Goal: Task Accomplishment & Management: Use online tool/utility

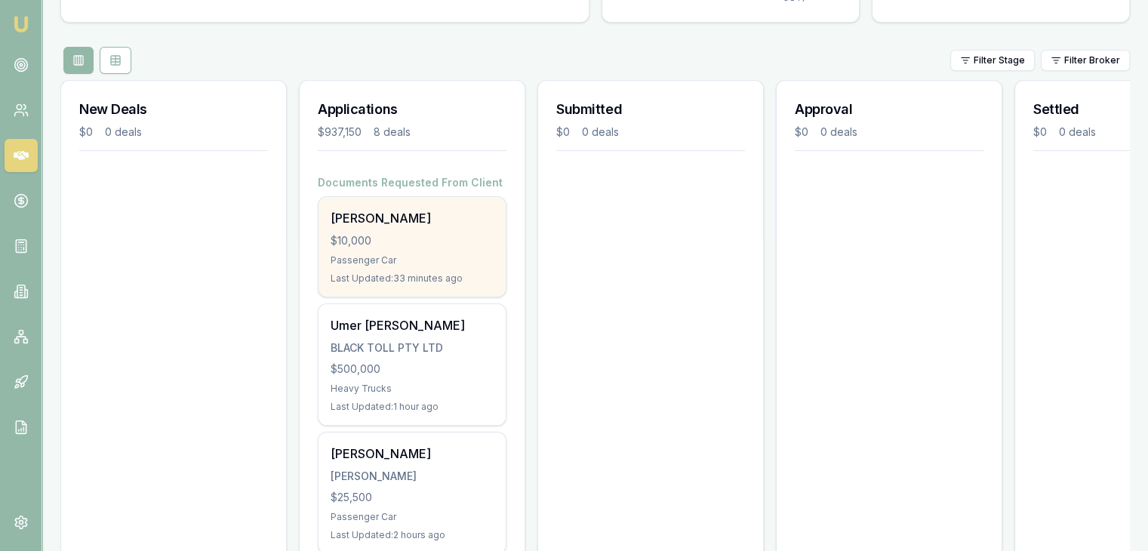
scroll to position [151, 0]
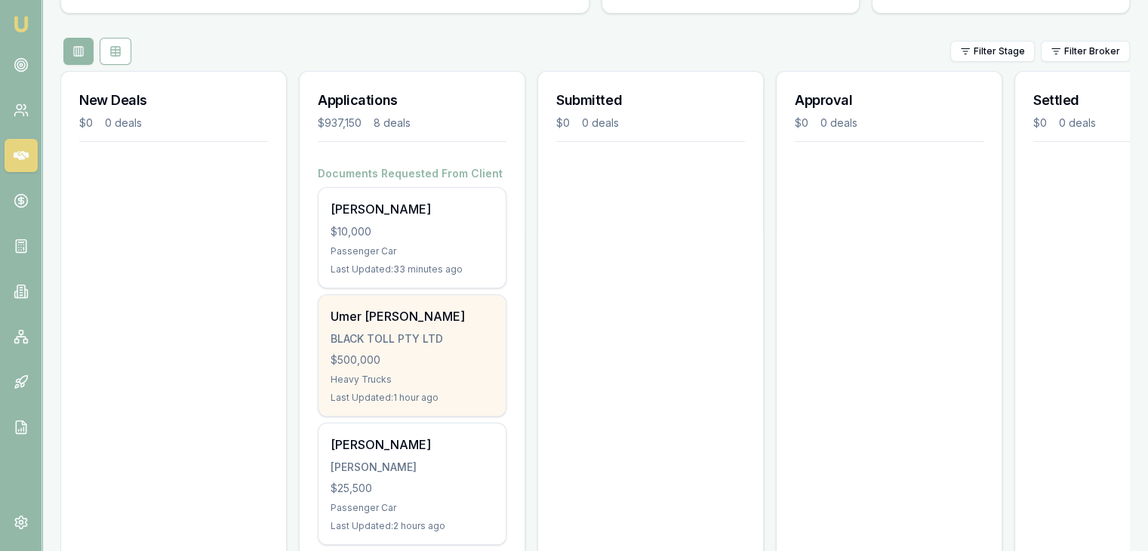
click at [411, 378] on div "Heavy Trucks" at bounding box center [412, 380] width 163 height 12
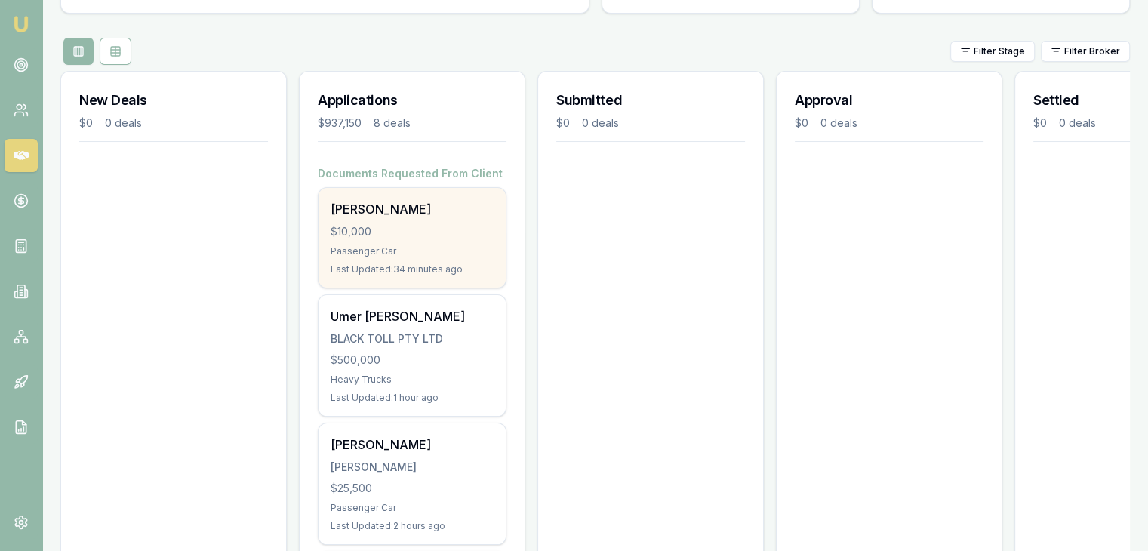
click at [378, 246] on div "Passenger Car" at bounding box center [412, 251] width 163 height 12
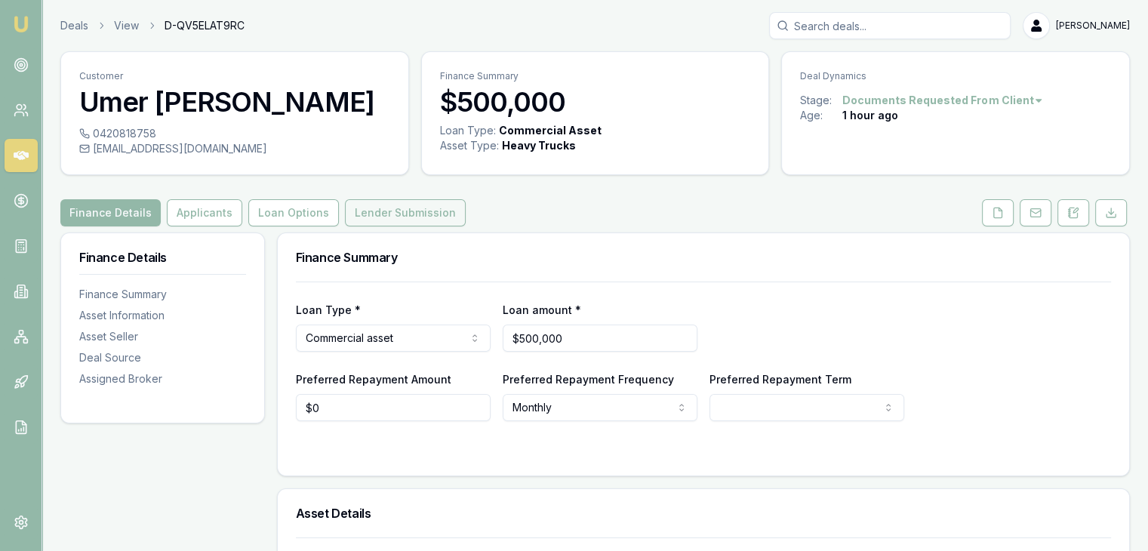
click at [374, 212] on button "Lender Submission" at bounding box center [405, 212] width 121 height 27
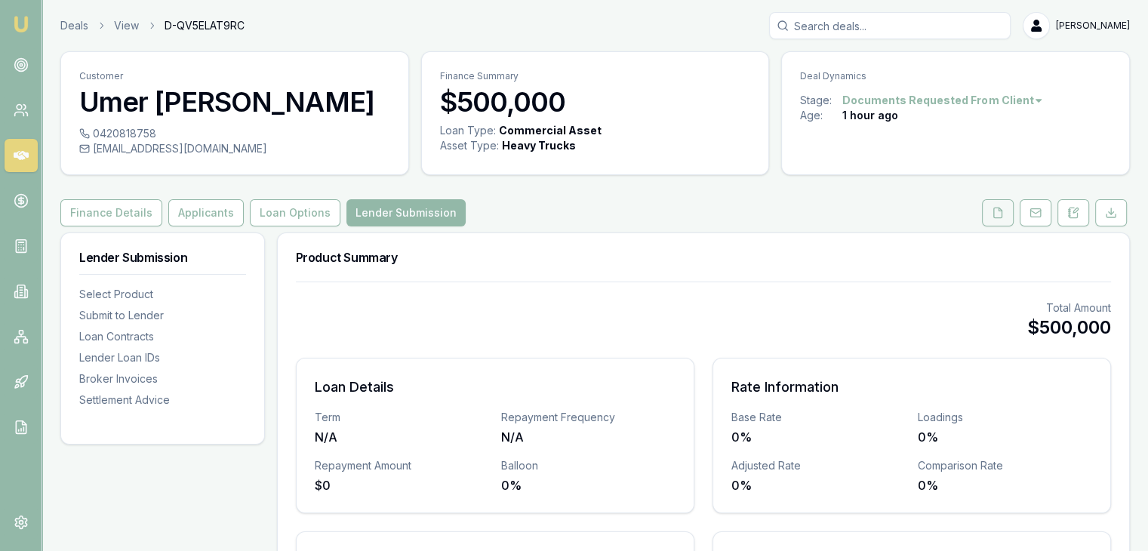
click at [1011, 209] on button at bounding box center [998, 212] width 32 height 27
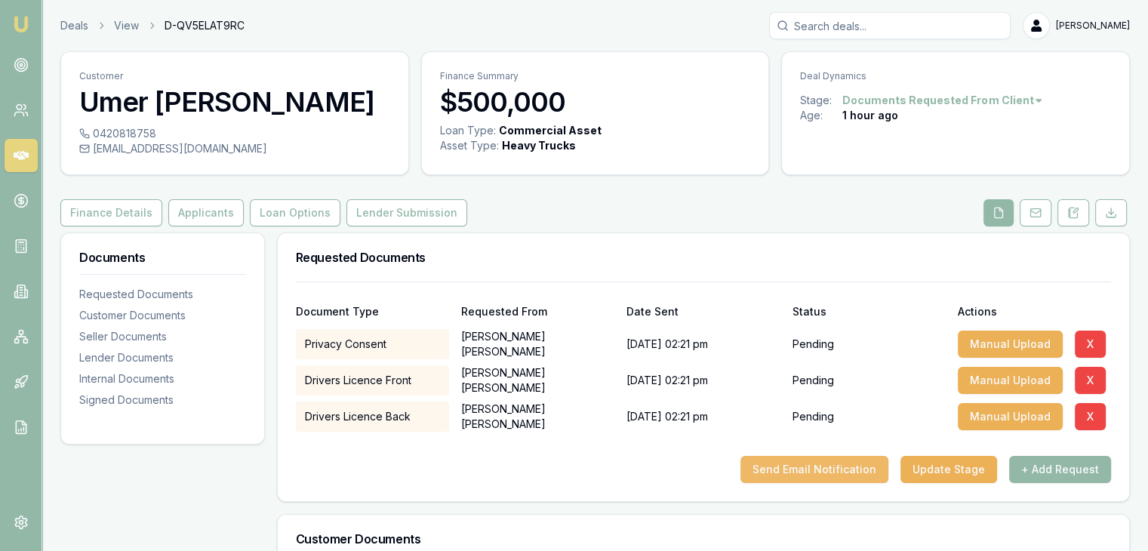
click at [806, 470] on button "Send Email Notification" at bounding box center [815, 469] width 148 height 27
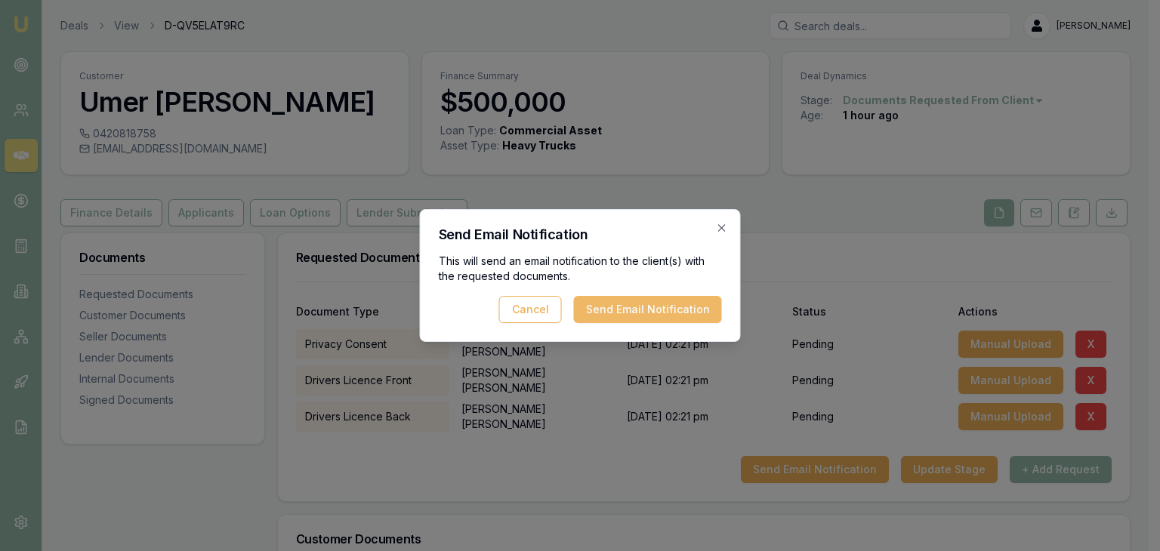
click at [677, 316] on button "Send Email Notification" at bounding box center [648, 309] width 148 height 27
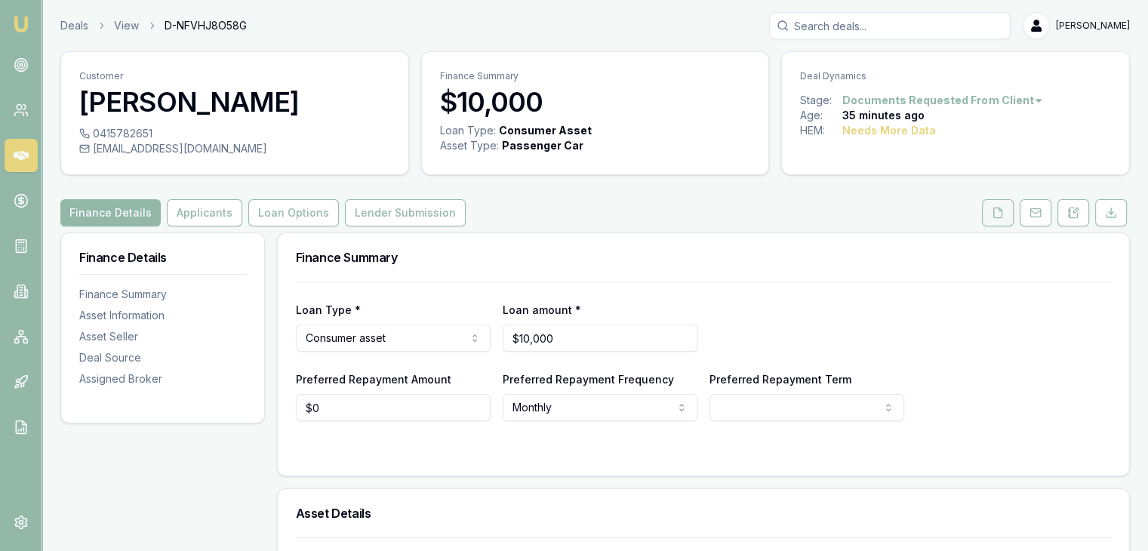
click at [1003, 217] on icon at bounding box center [998, 213] width 8 height 10
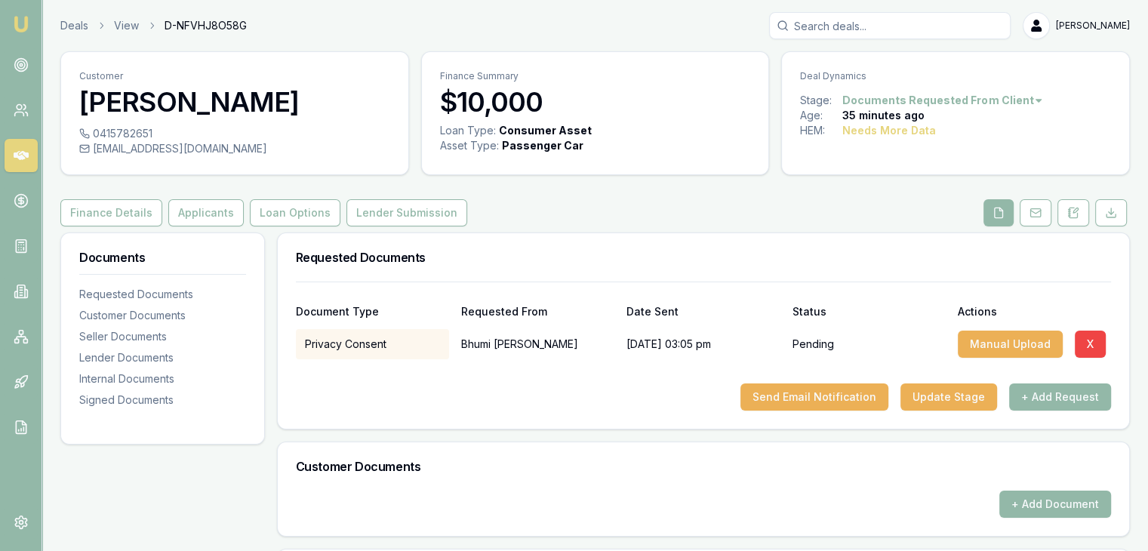
click at [352, 347] on div "Privacy Consent" at bounding box center [372, 344] width 153 height 30
